Goal: Navigation & Orientation: Find specific page/section

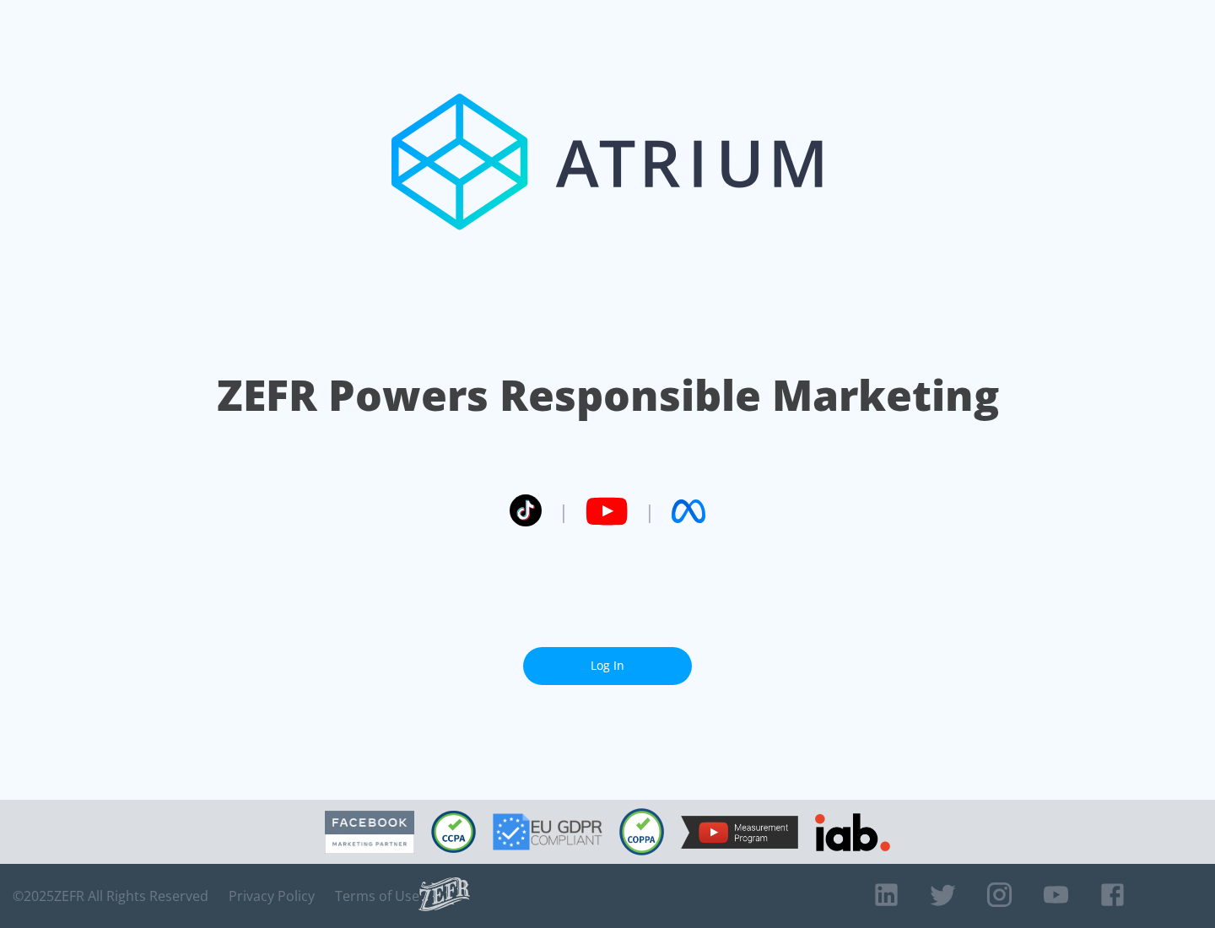
click at [607, 666] on link "Log In" at bounding box center [607, 666] width 169 height 38
